Goal: Task Accomplishment & Management: Use online tool/utility

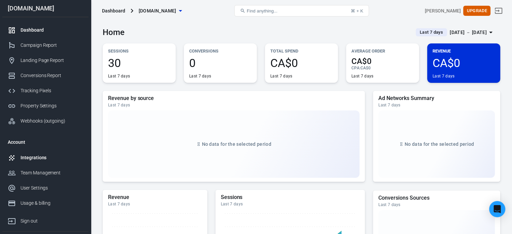
drag, startPoint x: 0, startPoint y: 0, endPoint x: 40, endPoint y: 154, distance: 159.7
click at [40, 154] on div "Integrations" at bounding box center [52, 157] width 63 height 7
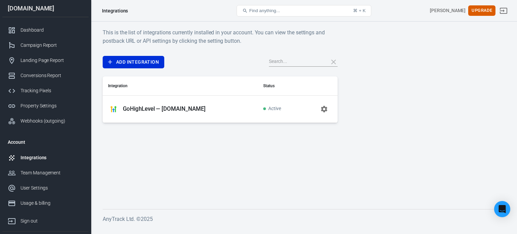
click at [321, 107] on icon "button" at bounding box center [324, 109] width 6 height 6
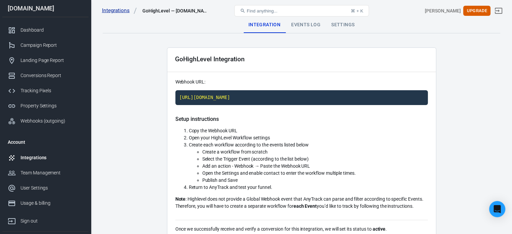
click at [117, 10] on link "Integrations" at bounding box center [119, 10] width 35 height 7
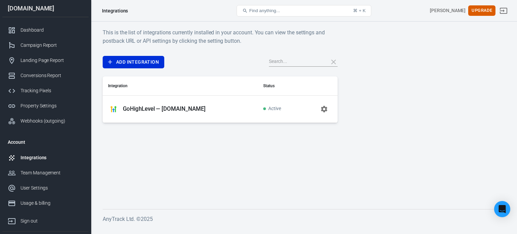
click at [284, 159] on main "This is the list of integrations currently installed in your account. You can v…" at bounding box center [304, 113] width 402 height 170
click at [134, 64] on link "Add Integration" at bounding box center [134, 62] width 62 height 12
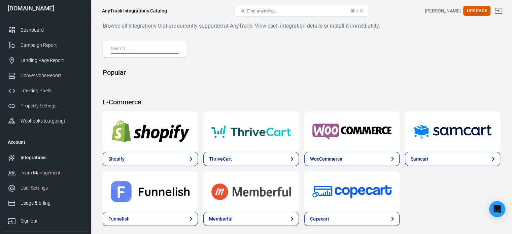
click at [150, 52] on input "text" at bounding box center [143, 49] width 65 height 9
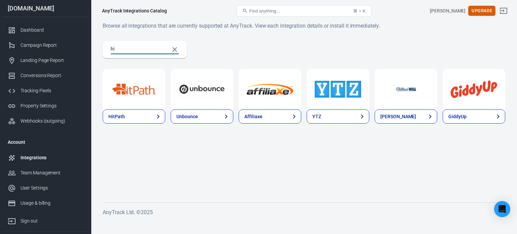
type input "h"
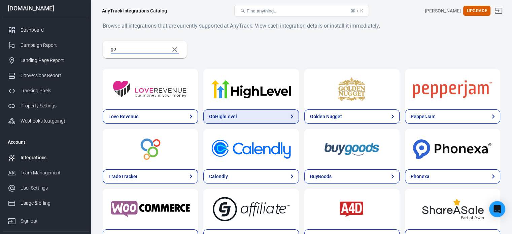
type input "go"
click at [209, 115] on div "GoHighLevel" at bounding box center [223, 116] width 28 height 7
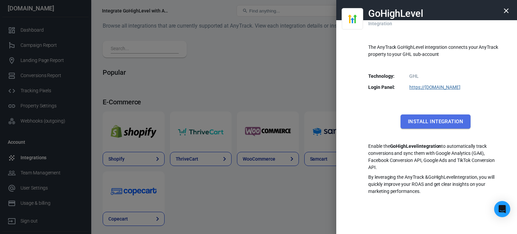
click at [436, 122] on button "Install Integration" at bounding box center [435, 121] width 70 height 14
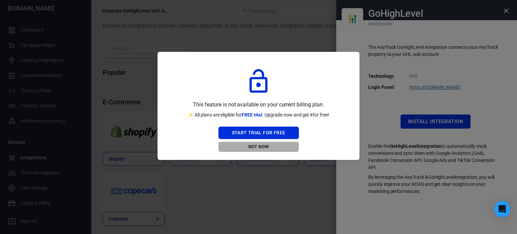
click at [257, 145] on button "Not Now" at bounding box center [258, 147] width 80 height 10
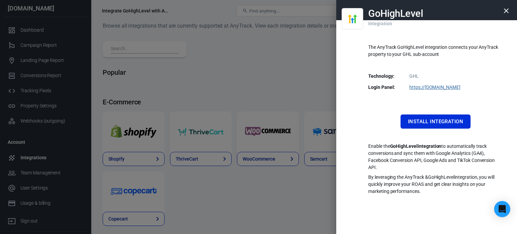
click at [46, 155] on div at bounding box center [258, 117] width 517 height 234
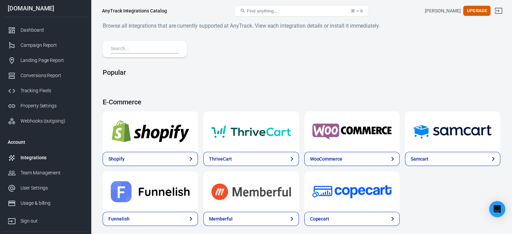
click at [38, 159] on div "Integrations" at bounding box center [52, 157] width 63 height 7
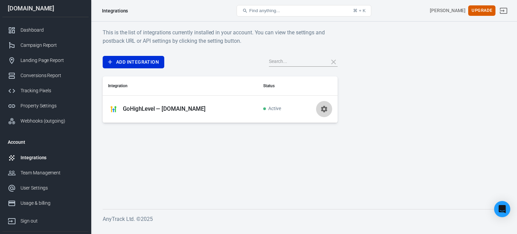
click at [324, 109] on icon "button" at bounding box center [324, 109] width 8 height 8
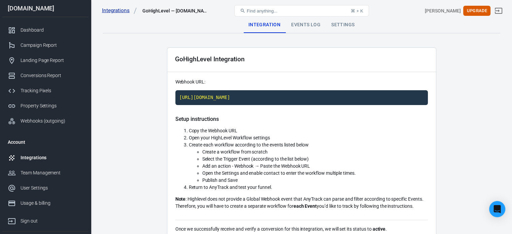
click at [116, 7] on link "Integrations" at bounding box center [119, 10] width 35 height 7
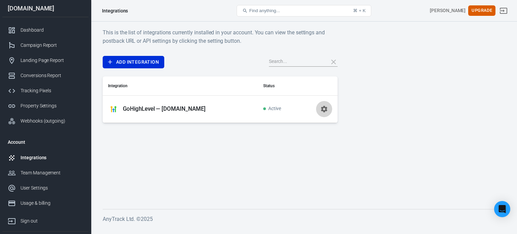
click at [325, 109] on icon "button" at bounding box center [324, 109] width 6 height 6
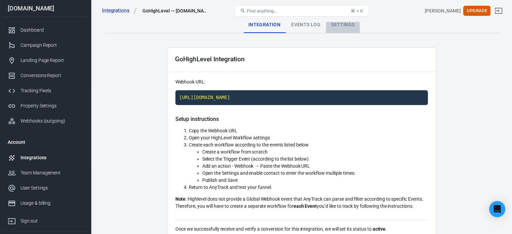
click at [345, 23] on div "Settings" at bounding box center [343, 25] width 34 height 16
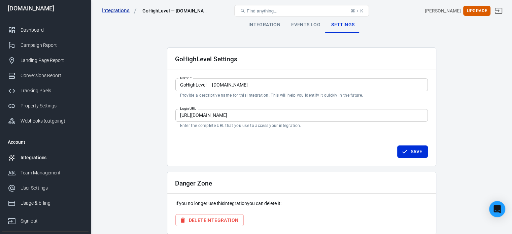
scroll to position [29, 0]
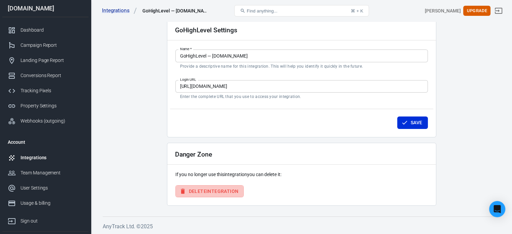
click at [231, 187] on button "Delete Integration" at bounding box center [209, 191] width 69 height 12
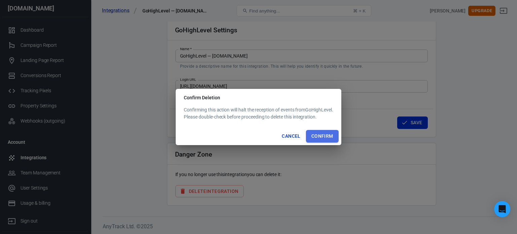
click at [331, 137] on button "Confirm" at bounding box center [322, 136] width 33 height 12
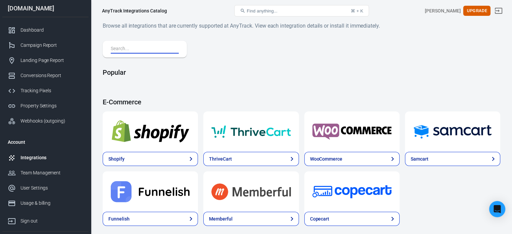
click at [149, 46] on input "text" at bounding box center [143, 49] width 65 height 9
type input "go"
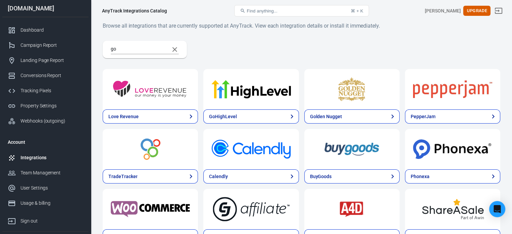
click at [211, 91] on img at bounding box center [250, 89] width 79 height 24
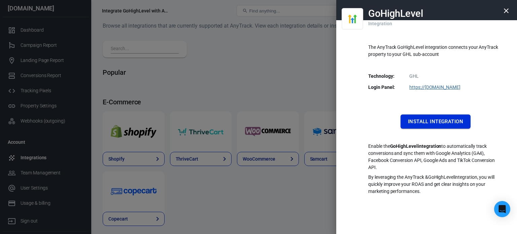
click at [435, 121] on button "Install Integration" at bounding box center [435, 121] width 70 height 14
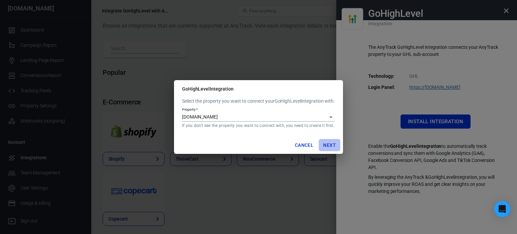
click at [332, 145] on button "Next" at bounding box center [330, 145] width 22 height 12
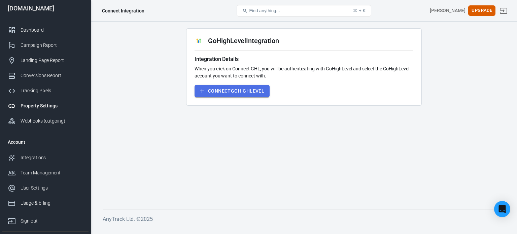
click at [230, 93] on button "Connect GoHighLevel" at bounding box center [232, 91] width 75 height 12
click at [245, 88] on button "Connect GoHighLevel" at bounding box center [232, 91] width 75 height 12
click at [230, 92] on button "Connect GoHighLevel" at bounding box center [232, 91] width 75 height 12
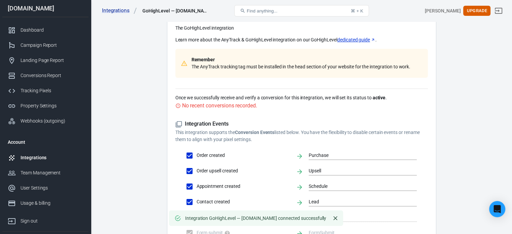
scroll to position [147, 0]
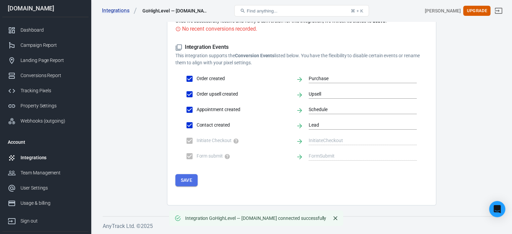
click at [190, 178] on button "Save" at bounding box center [186, 180] width 23 height 12
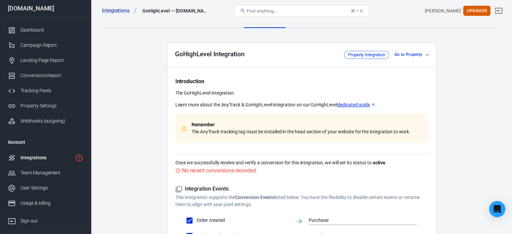
scroll to position [0, 0]
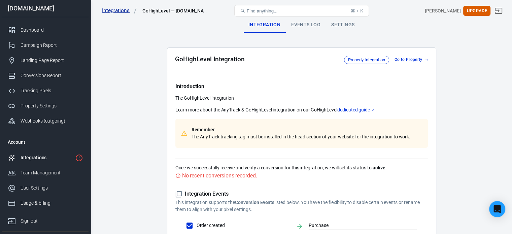
click at [115, 9] on link "Integrations" at bounding box center [119, 10] width 35 height 7
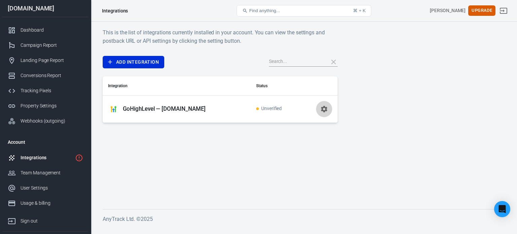
click at [323, 108] on icon "button" at bounding box center [324, 109] width 6 height 6
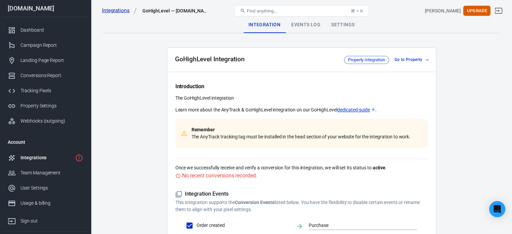
click at [118, 11] on link "Integrations" at bounding box center [119, 10] width 35 height 7
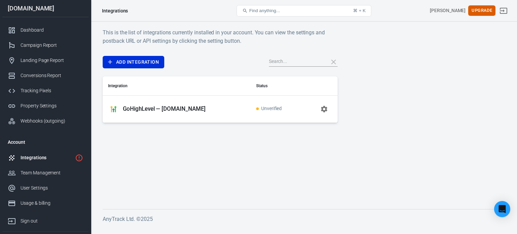
click at [376, 113] on div "This is the list of integrations currently installed in your account. You can v…" at bounding box center [304, 75] width 402 height 95
click at [132, 60] on link "Add Integration" at bounding box center [134, 62] width 62 height 12
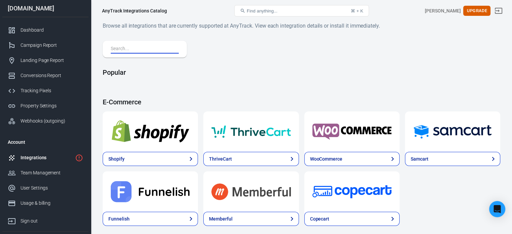
click at [145, 48] on input "text" at bounding box center [143, 49] width 65 height 9
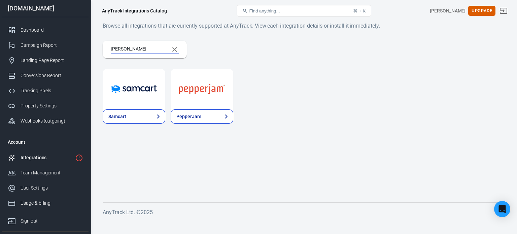
type input "[PERSON_NAME]"
click at [142, 91] on img at bounding box center [134, 89] width 46 height 24
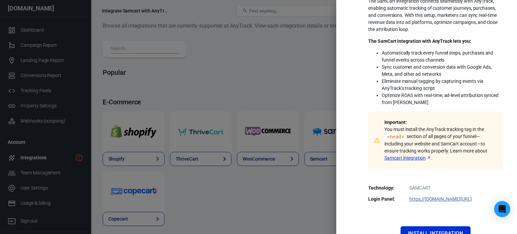
scroll to position [124, 0]
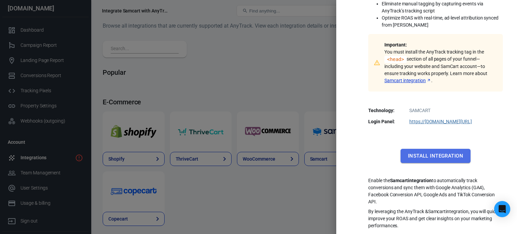
click at [430, 150] on button "Install Integration" at bounding box center [435, 156] width 70 height 14
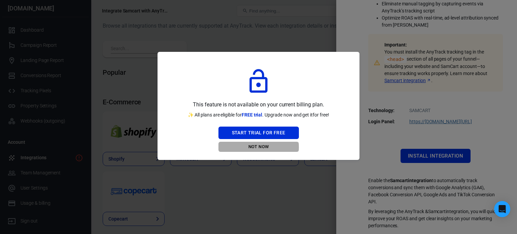
click at [258, 147] on button "Not Now" at bounding box center [258, 147] width 80 height 10
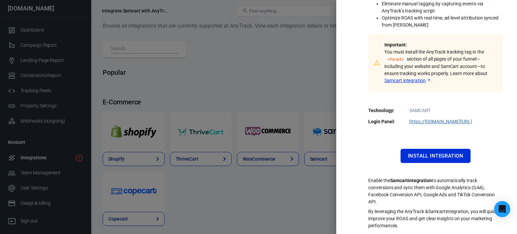
click at [271, 101] on div at bounding box center [258, 117] width 517 height 234
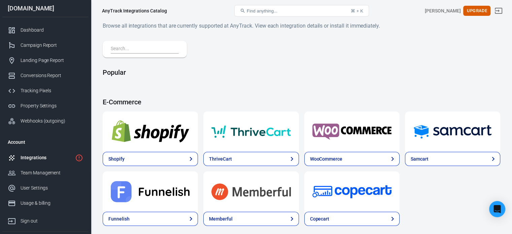
click at [36, 160] on div "Integrations" at bounding box center [47, 157] width 52 height 7
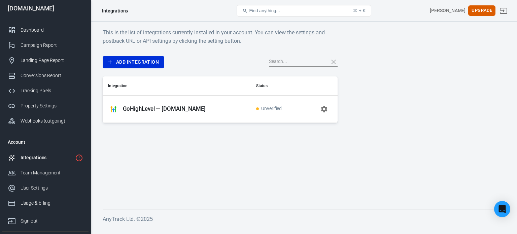
click at [200, 108] on p "GoHighLevel — [DOMAIN_NAME]" at bounding box center [164, 108] width 83 height 7
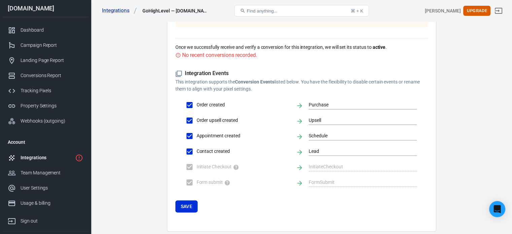
scroll to position [121, 0]
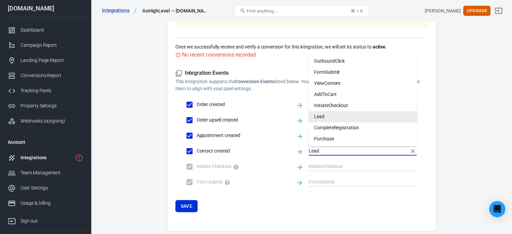
click at [329, 151] on input "Lead" at bounding box center [358, 151] width 98 height 8
click at [334, 115] on li "Lead" at bounding box center [363, 116] width 108 height 11
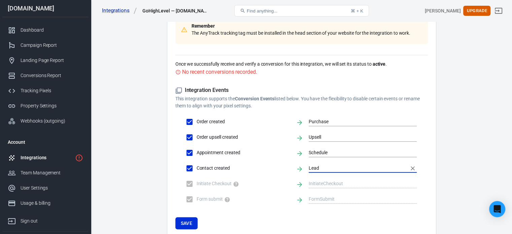
scroll to position [103, 0]
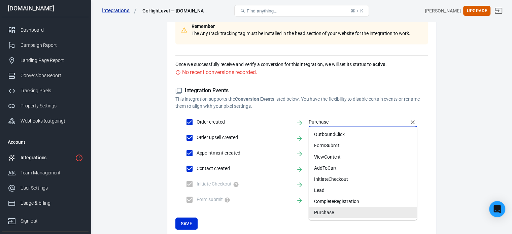
click at [322, 121] on input "Purchase" at bounding box center [358, 122] width 98 height 8
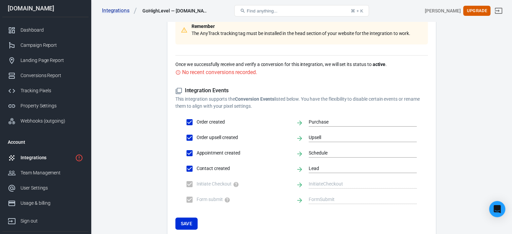
click at [332, 109] on div "Integration Events This integration supports the Conversion Events listed below…" at bounding box center [301, 146] width 252 height 119
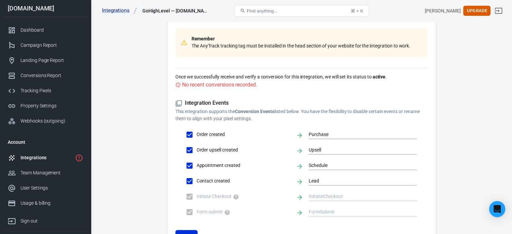
scroll to position [90, 0]
click at [27, 88] on div "Tracking Pixels" at bounding box center [52, 90] width 63 height 7
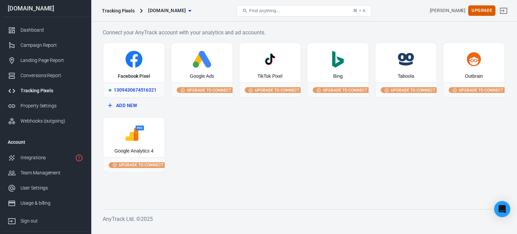
click at [136, 63] on icon at bounding box center [134, 59] width 17 height 17
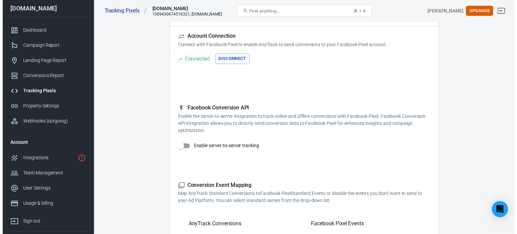
scroll to position [43, 0]
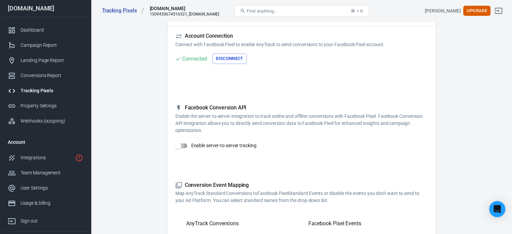
click at [183, 143] on input "Enable server-to-server tracking" at bounding box center [178, 145] width 38 height 13
checkbox input "false"
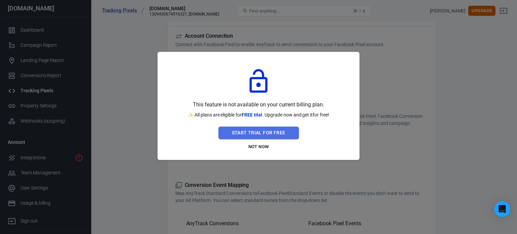
click at [260, 134] on button "Start Trial For Free" at bounding box center [258, 133] width 80 height 12
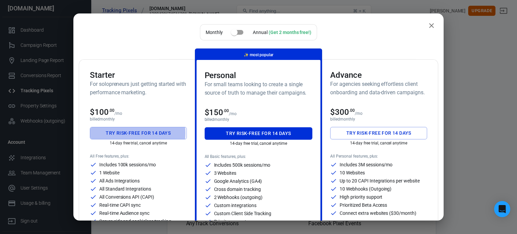
click at [124, 133] on button "Try risk-free for 14 days" at bounding box center [138, 133] width 97 height 12
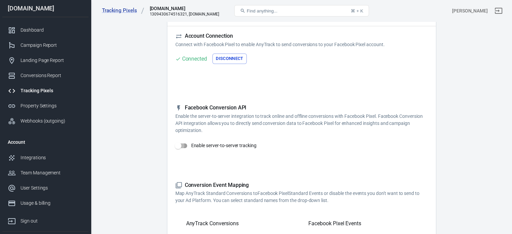
click at [183, 146] on input "Enable server-to-server tracking" at bounding box center [178, 145] width 38 height 13
checkbox input "true"
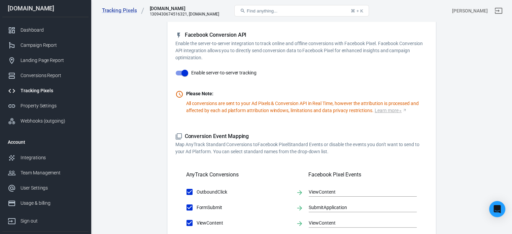
scroll to position [116, 0]
click at [38, 159] on div "Integrations" at bounding box center [52, 157] width 63 height 7
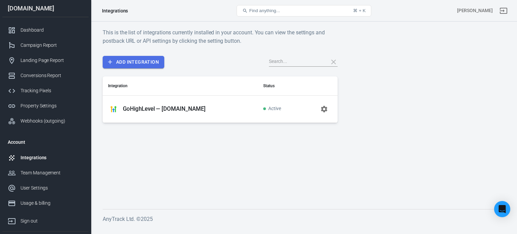
click at [137, 66] on link "Add Integration" at bounding box center [134, 62] width 62 height 12
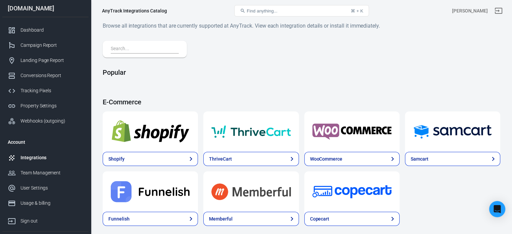
click at [413, 141] on img at bounding box center [452, 131] width 79 height 24
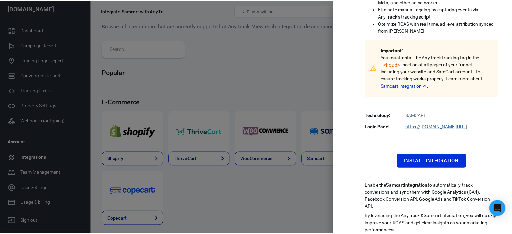
scroll to position [124, 0]
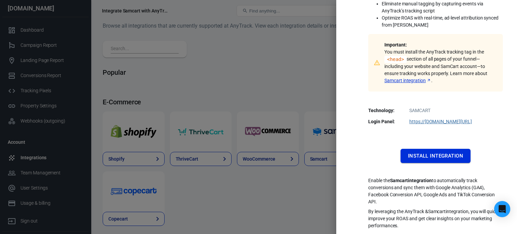
click at [433, 154] on button "Install Integration" at bounding box center [435, 156] width 70 height 14
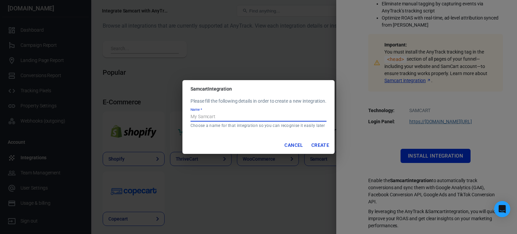
click at [223, 114] on input "Name   *" at bounding box center [258, 117] width 136 height 9
paste input "Tania Khazaal Inc"
type input "Tania Khazaal Inc"
click at [320, 144] on button "Create" at bounding box center [320, 145] width 23 height 12
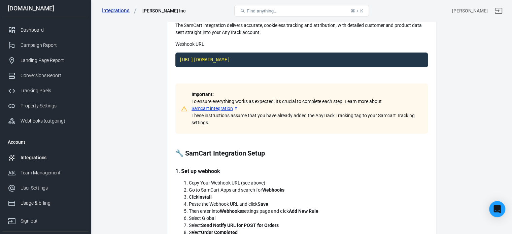
scroll to position [55, 0]
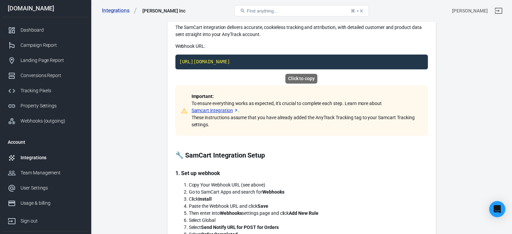
click at [362, 60] on code "https://t1.anytrack.io/C21CTY1k/collect/samcart-taniakhazaalinc" at bounding box center [301, 62] width 252 height 15
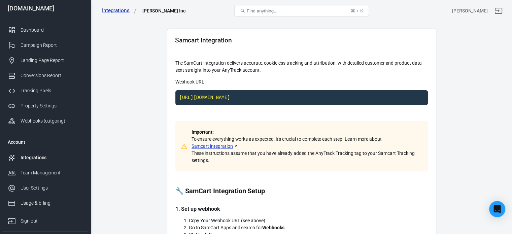
scroll to position [0, 0]
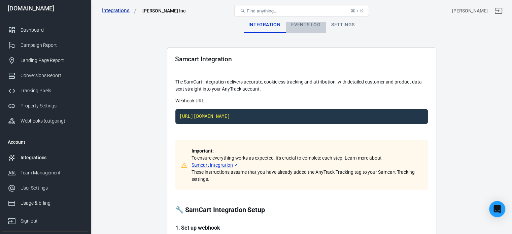
click at [311, 23] on div "Events Log" at bounding box center [306, 25] width 40 height 16
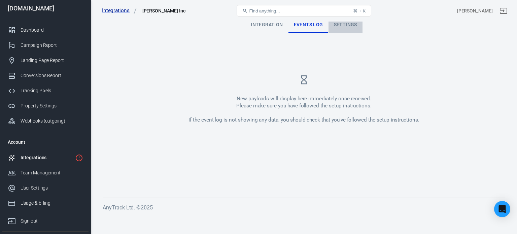
click at [343, 24] on div "Settings" at bounding box center [345, 25] width 34 height 16
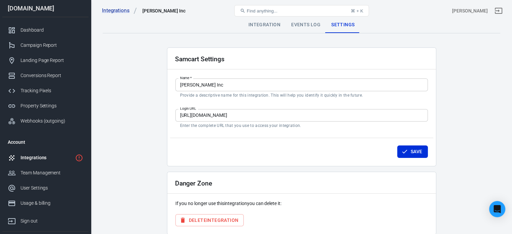
click at [269, 23] on div "Integration" at bounding box center [264, 25] width 43 height 16
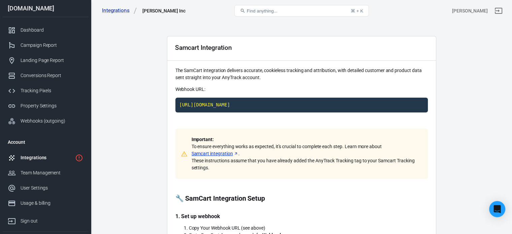
scroll to position [12, 0]
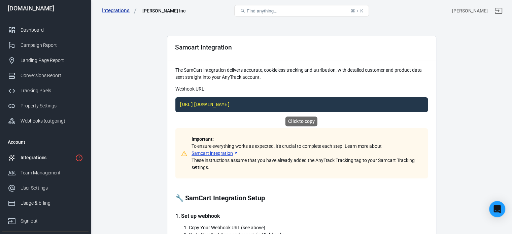
click at [300, 121] on div "Click to copy" at bounding box center [301, 121] width 32 height 10
click at [313, 103] on code "https://t1.anytrack.io/C21CTY1k/collect/samcart-taniakhazaalinc" at bounding box center [301, 104] width 252 height 15
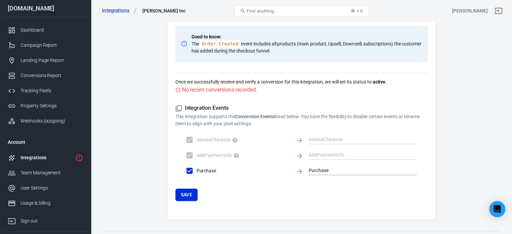
scroll to position [389, 0]
click at [189, 195] on button "Save" at bounding box center [186, 194] width 23 height 12
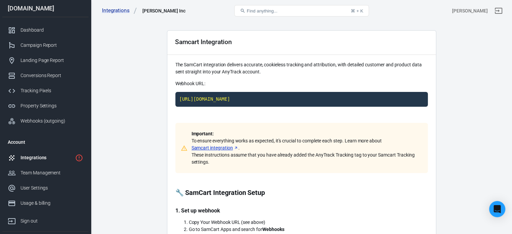
scroll to position [0, 0]
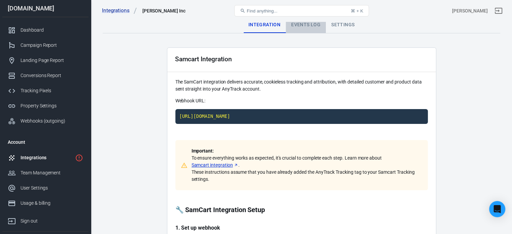
click at [307, 25] on div "Events Log" at bounding box center [306, 25] width 40 height 16
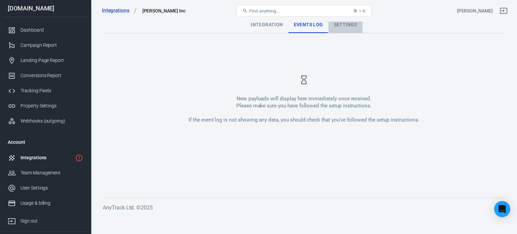
click at [343, 24] on div "Settings" at bounding box center [345, 25] width 34 height 16
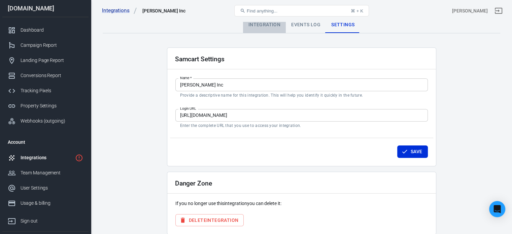
click at [260, 24] on div "Integration" at bounding box center [264, 25] width 43 height 16
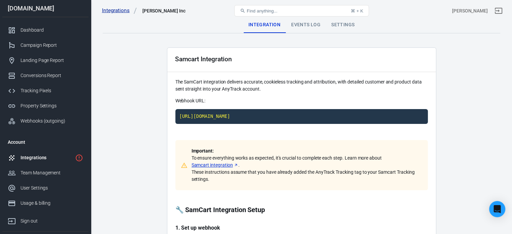
click at [124, 14] on link "Integrations" at bounding box center [119, 10] width 35 height 7
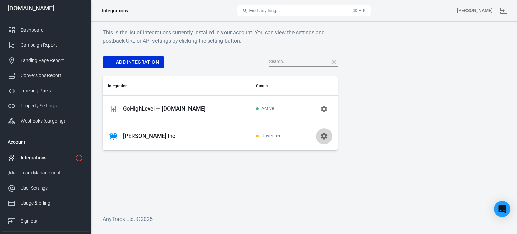
click at [323, 135] on icon "button" at bounding box center [324, 136] width 8 height 8
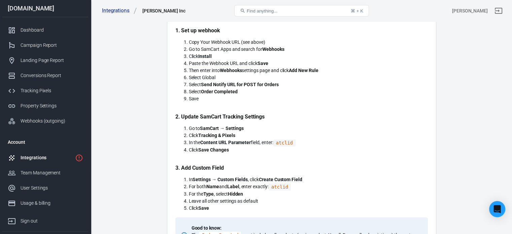
scroll to position [200, 0]
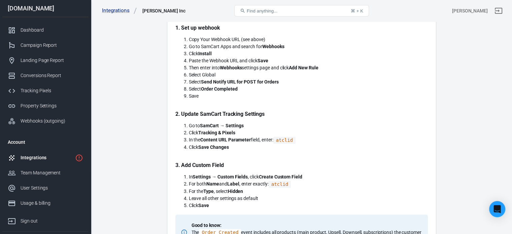
click at [44, 157] on div "Integrations" at bounding box center [47, 157] width 52 height 7
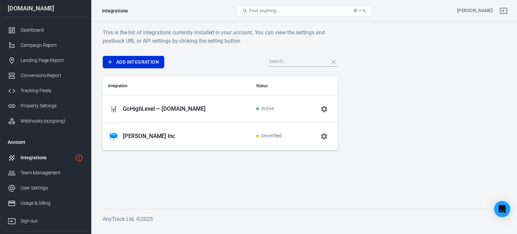
click at [148, 137] on p "Tania Khazaal Inc" at bounding box center [149, 136] width 52 height 7
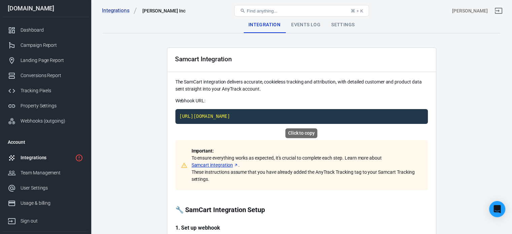
click at [348, 117] on code "https://t1.anytrack.io/C21CTY1k/collect/samcart-taniakhazaalinc" at bounding box center [301, 116] width 252 height 15
click at [316, 118] on code "https://t1.anytrack.io/C21CTY1k/collect/samcart-taniakhazaalinc" at bounding box center [301, 116] width 252 height 15
click at [308, 22] on div "Events Log" at bounding box center [306, 25] width 40 height 16
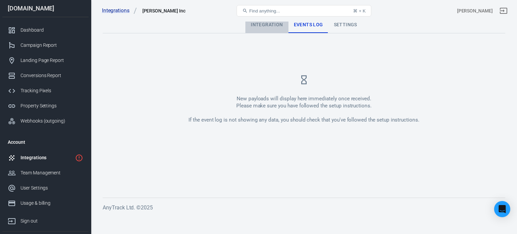
click at [267, 28] on div "Integration" at bounding box center [266, 25] width 43 height 16
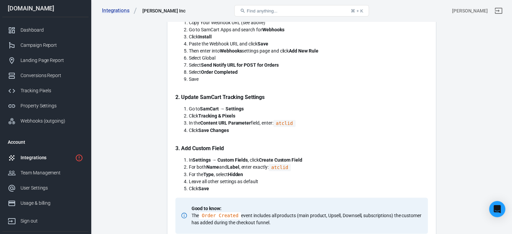
scroll to position [218, 0]
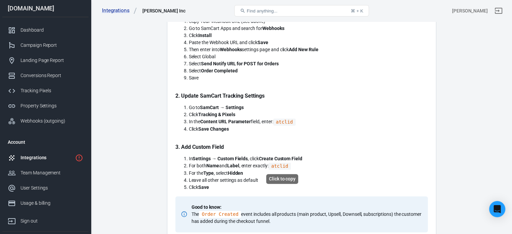
click at [282, 166] on code "atclid" at bounding box center [280, 166] width 22 height 7
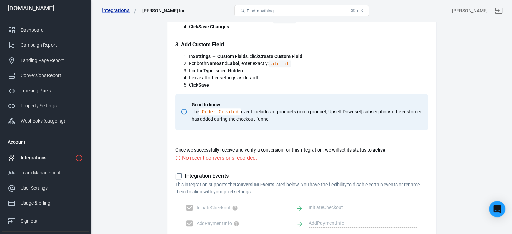
scroll to position [322, 0]
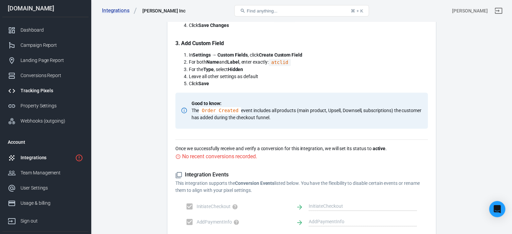
click at [40, 87] on div "Tracking Pixels" at bounding box center [52, 90] width 63 height 7
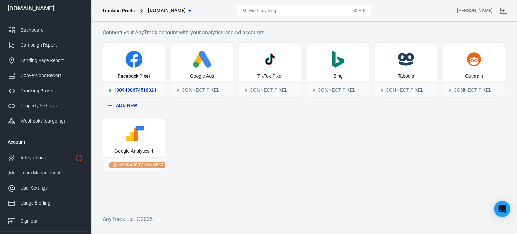
click at [135, 73] on div "Facebook Pixel" at bounding box center [134, 76] width 32 height 7
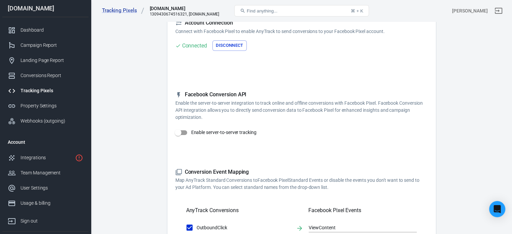
scroll to position [67, 0]
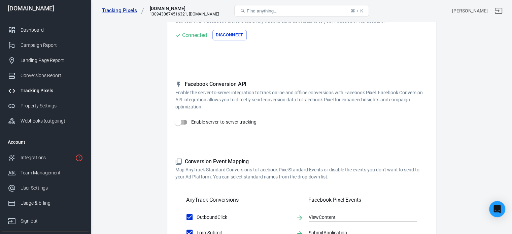
click at [178, 122] on input "Enable server-to-server tracking" at bounding box center [178, 122] width 38 height 13
checkbox input "true"
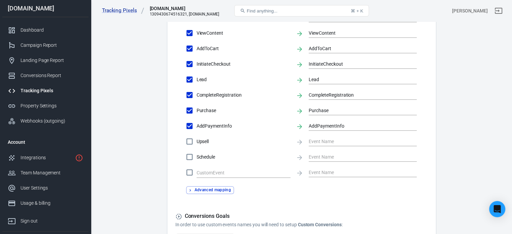
scroll to position [383, 0]
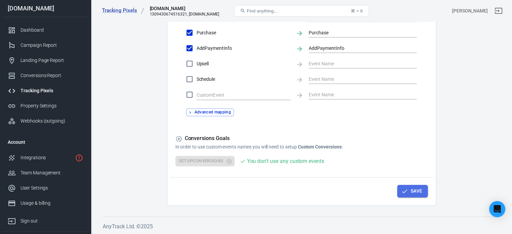
click at [409, 189] on button "Save" at bounding box center [412, 191] width 31 height 12
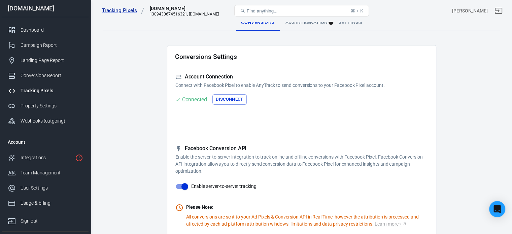
scroll to position [0, 0]
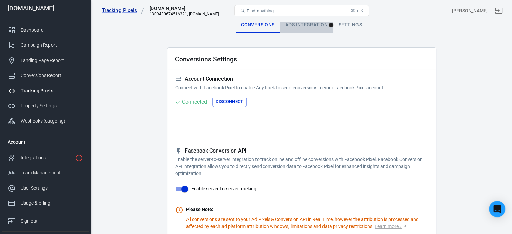
click at [302, 23] on div "Ads Integration" at bounding box center [306, 25] width 53 height 16
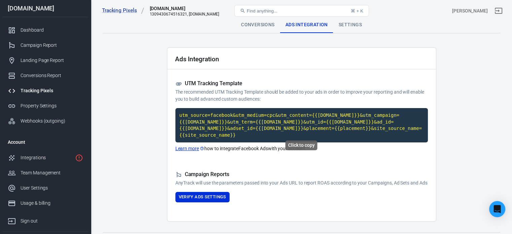
click at [331, 121] on code "utm_source=facebook&utm_medium=cpc&utm_content={{adset.name}}&utm_campaign={{ca…" at bounding box center [301, 125] width 252 height 34
click at [298, 118] on code "utm_source=facebook&utm_medium=cpc&utm_content={{adset.name}}&utm_campaign={{ca…" at bounding box center [301, 125] width 252 height 34
click at [287, 122] on code "utm_source=facebook&utm_medium=cpc&utm_content={{adset.name}}&utm_campaign={{ca…" at bounding box center [301, 125] width 252 height 34
